Goal: Transaction & Acquisition: Purchase product/service

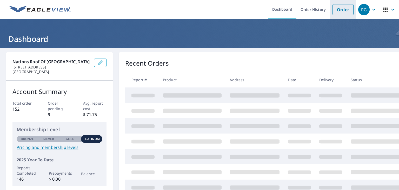
click at [338, 8] on link "Order" at bounding box center [343, 9] width 21 height 11
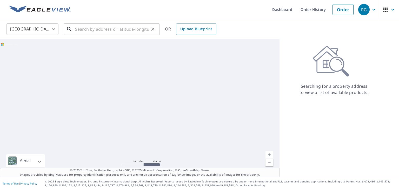
click at [115, 29] on input "text" at bounding box center [112, 29] width 74 height 15
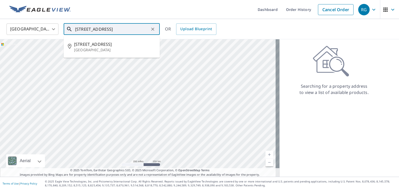
type input "[STREET_ADDRESS]"
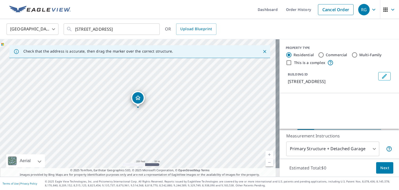
click at [318, 54] on input "Commercial" at bounding box center [321, 55] width 6 height 6
radio input "true"
type input "4"
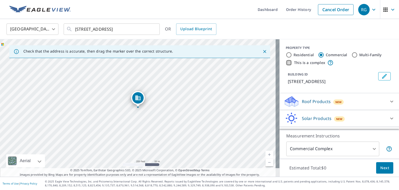
click at [286, 64] on input "This is a complex" at bounding box center [289, 63] width 6 height 6
checkbox input "true"
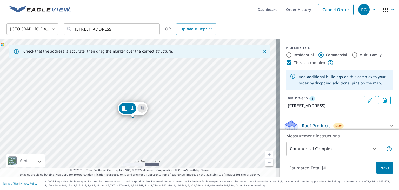
drag, startPoint x: 132, startPoint y: 98, endPoint x: 126, endPoint y: 108, distance: 11.6
click at [116, 62] on div "1 [STREET_ADDRESS]" at bounding box center [140, 107] width 280 height 137
drag, startPoint x: 113, startPoint y: 83, endPoint x: 107, endPoint y: 127, distance: 44.8
click at [107, 127] on div "1 [STREET_ADDRESS]" at bounding box center [140, 107] width 280 height 137
click at [112, 110] on div "1 [STREET_ADDRESS]" at bounding box center [140, 107] width 280 height 137
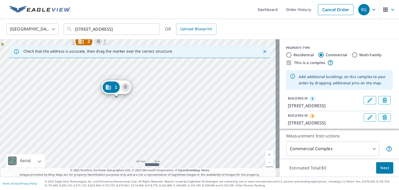
click at [61, 121] on div "2 [STREET_ADDRESS] 1 [STREET_ADDRESS]" at bounding box center [140, 107] width 280 height 137
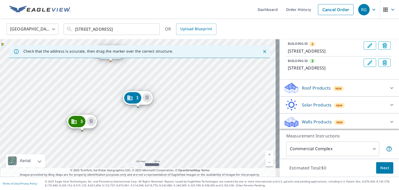
scroll to position [73, 0]
click at [313, 94] on div "Roof Products New Premium $73.75 Gutter $23.25 Bid Perfect™ $49" at bounding box center [340, 87] width 120 height 17
click at [315, 90] on p "Roof Products" at bounding box center [316, 87] width 29 height 6
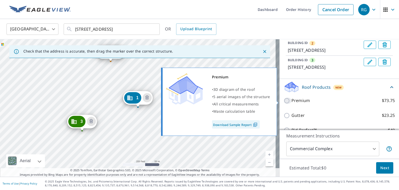
click at [286, 100] on input "Premium $73.75" at bounding box center [288, 100] width 8 height 6
checkbox input "true"
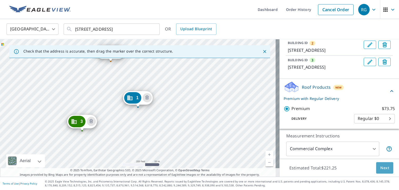
click at [387, 169] on button "Next" at bounding box center [384, 168] width 17 height 12
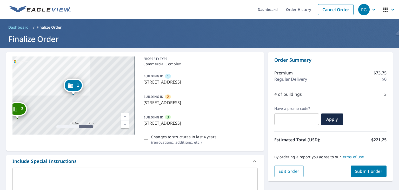
click at [359, 174] on button "Submit order" at bounding box center [369, 170] width 36 height 11
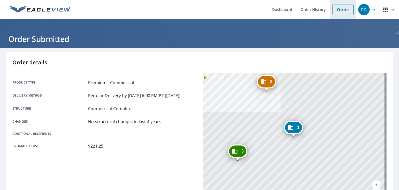
click at [343, 6] on link "Order" at bounding box center [343, 9] width 21 height 11
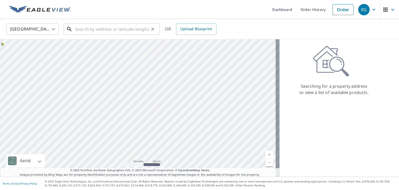
click at [114, 29] on input "text" at bounding box center [112, 29] width 74 height 15
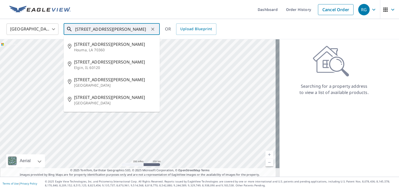
type input "[STREET_ADDRESS][PERSON_NAME]"
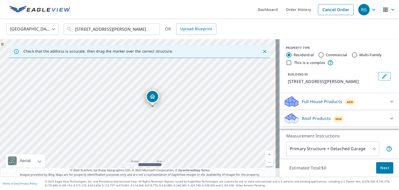
click at [318, 55] on input "Commercial" at bounding box center [321, 55] width 6 height 6
radio input "true"
type input "4"
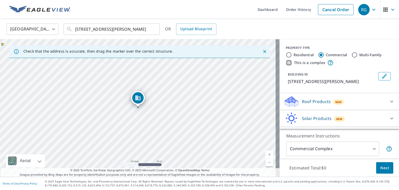
click at [286, 62] on input "This is a complex" at bounding box center [289, 63] width 6 height 6
checkbox input "true"
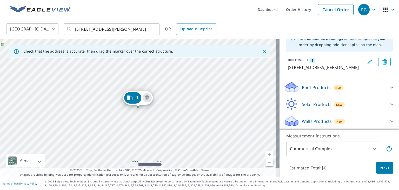
click at [319, 86] on p "Roof Products" at bounding box center [316, 87] width 29 height 6
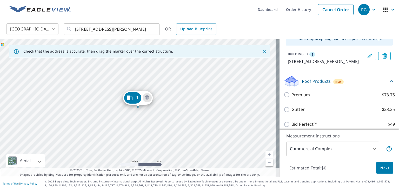
scroll to position [44, 0]
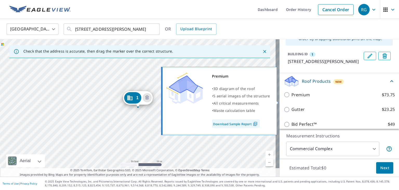
click at [284, 98] on input "Premium $73.75" at bounding box center [288, 94] width 8 height 6
checkbox input "true"
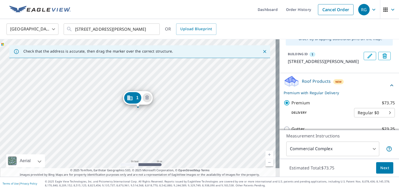
click at [381, 169] on span "Next" at bounding box center [385, 168] width 9 height 6
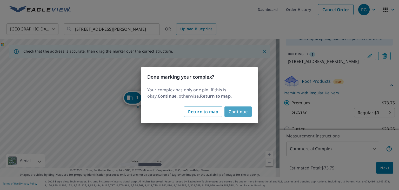
click at [230, 108] on span "Continue" at bounding box center [238, 111] width 19 height 7
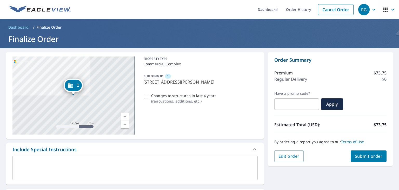
click at [359, 158] on span "Submit order" at bounding box center [369, 156] width 28 height 6
